Goal: Check status

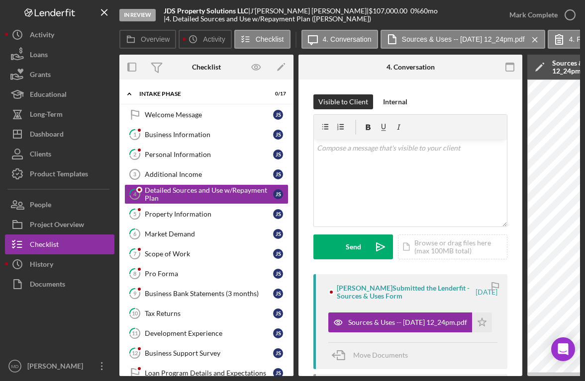
scroll to position [81, 0]
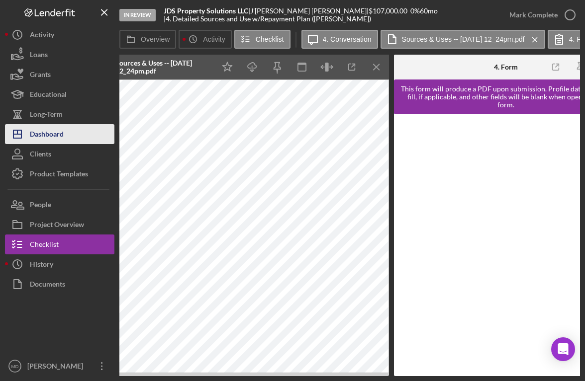
click at [72, 138] on button "Icon/Dashboard Dashboard" at bounding box center [59, 134] width 109 height 20
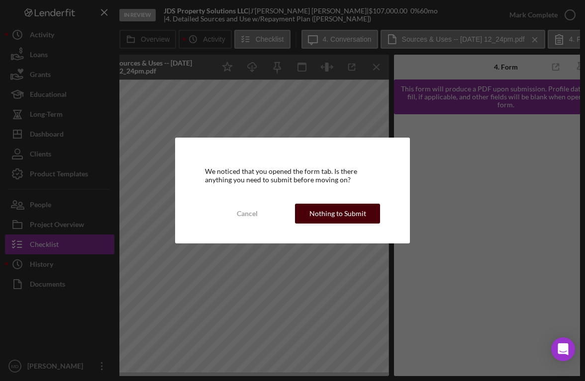
click at [322, 211] on div "Nothing to Submit" at bounding box center [337, 214] width 57 height 20
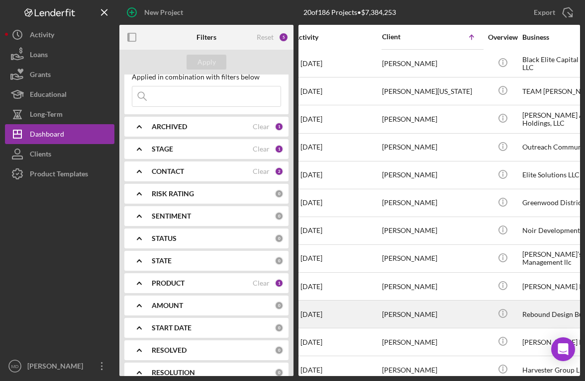
scroll to position [223, 0]
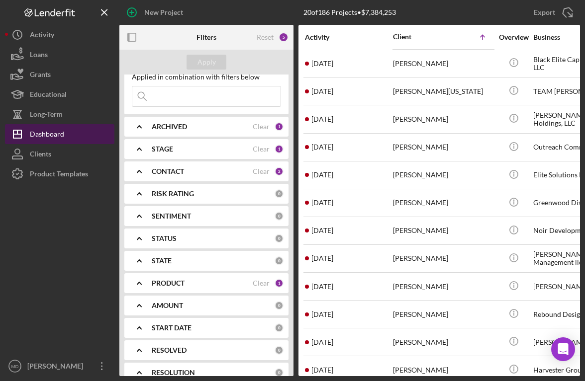
click at [35, 135] on div "Dashboard" at bounding box center [47, 135] width 34 height 22
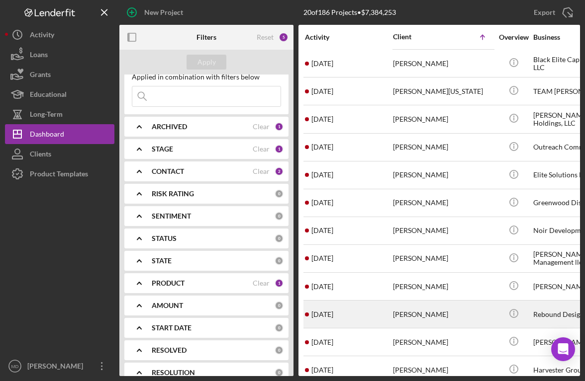
click at [332, 311] on time "[DATE]" at bounding box center [322, 315] width 22 height 8
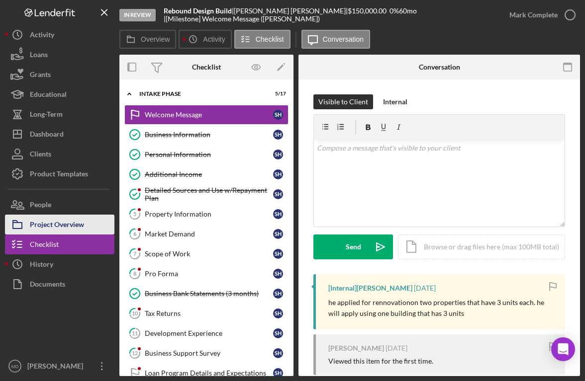
click at [78, 228] on div "Project Overview" at bounding box center [57, 226] width 54 height 22
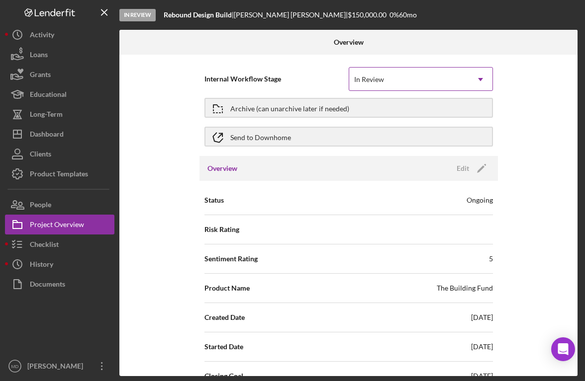
click at [480, 79] on icon "Icon/Dropdown Arrow" at bounding box center [480, 80] width 24 height 24
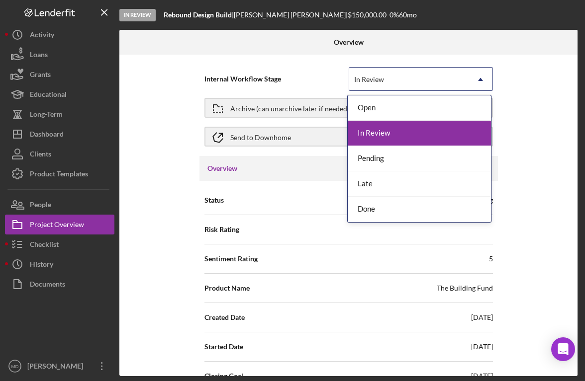
click at [152, 110] on div "Internal Workflow Stage In Review, 2 of 5. 5 results available. Use Up and Down…" at bounding box center [348, 216] width 458 height 322
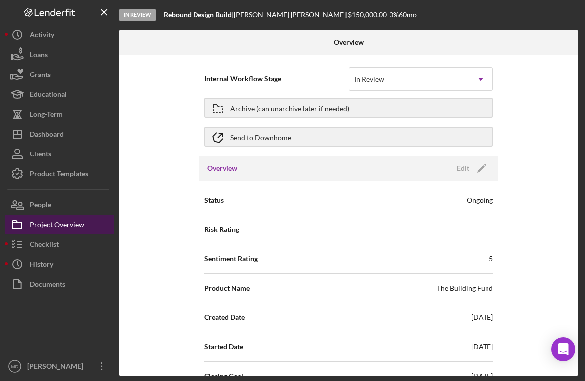
click at [60, 224] on div "Project Overview" at bounding box center [57, 226] width 54 height 22
click at [70, 226] on div "Project Overview" at bounding box center [57, 226] width 54 height 22
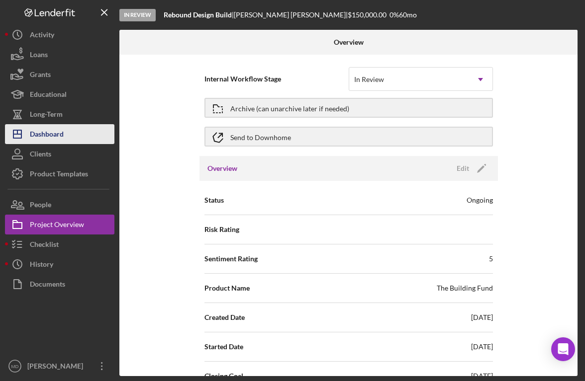
click at [63, 142] on div "Dashboard" at bounding box center [47, 135] width 34 height 22
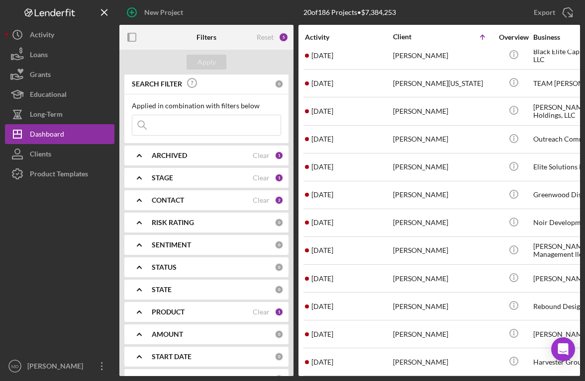
scroll to position [2, 0]
